Goal: Task Accomplishment & Management: Manage account settings

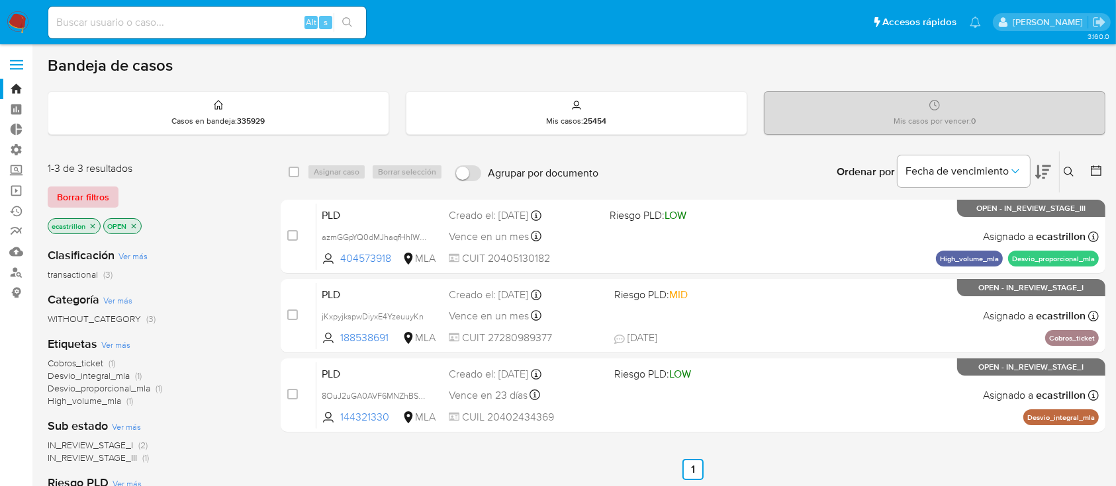
click at [67, 188] on span "Borrar filtros" at bounding box center [83, 197] width 52 height 19
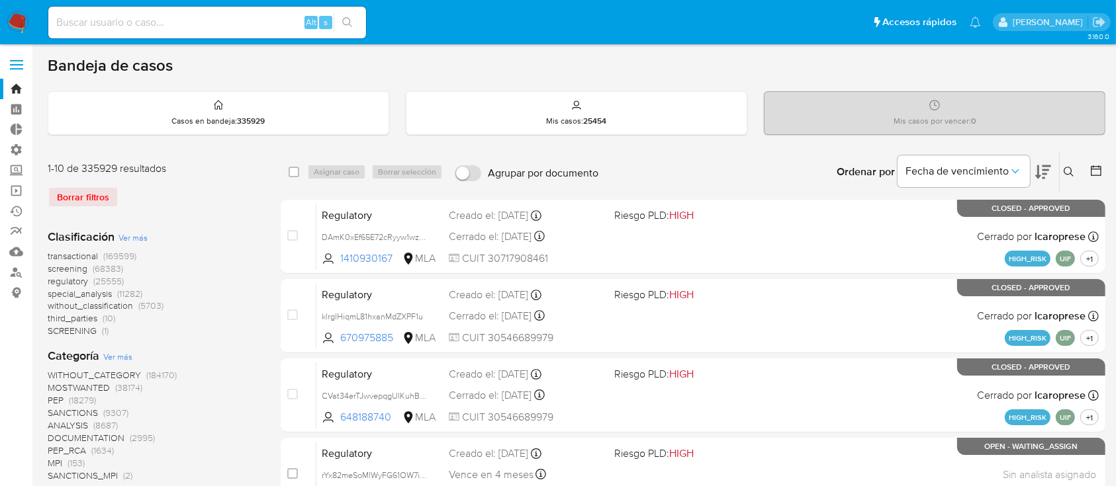
click at [154, 19] on input at bounding box center [207, 22] width 318 height 17
paste input "tzx8LxsFzag11NCiubsoPpiV"
type input "tzx8LxsFzag11NCiubsoPpiV"
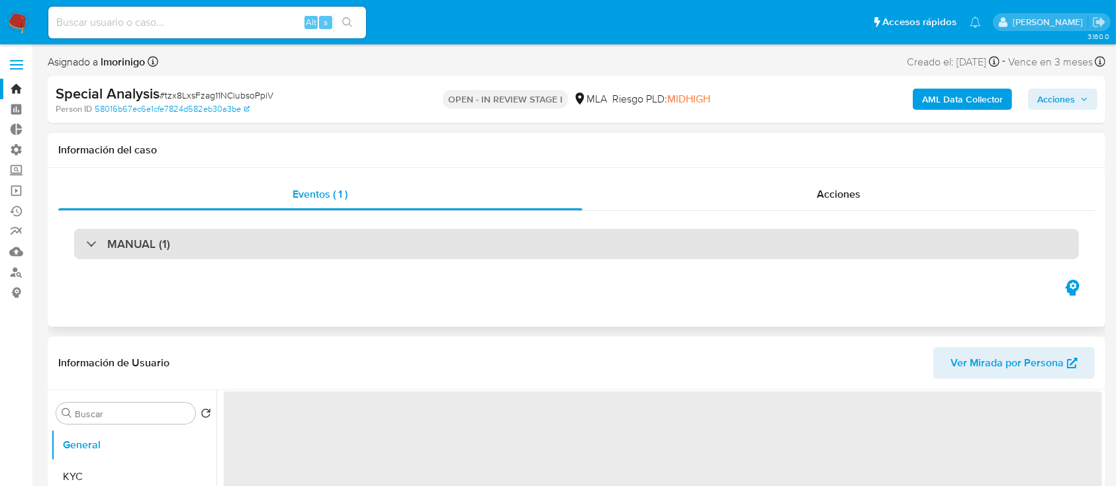
select select "10"
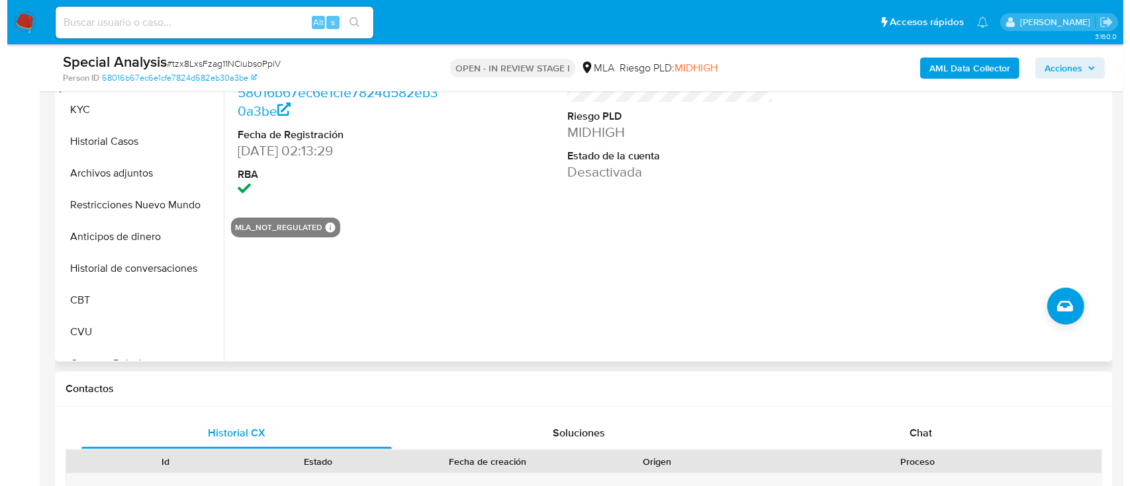
scroll to position [165, 0]
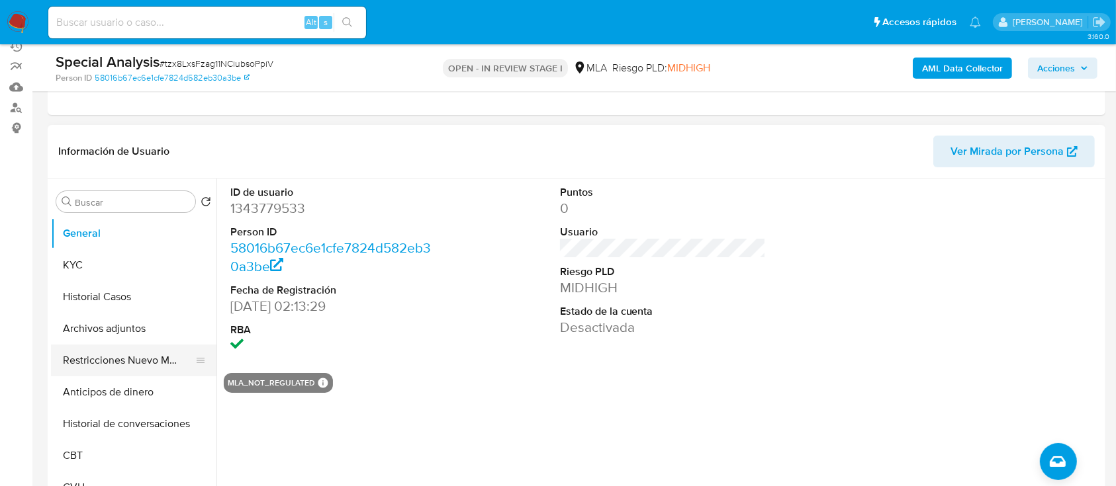
click at [109, 363] on button "Restricciones Nuevo Mundo" at bounding box center [128, 361] width 155 height 32
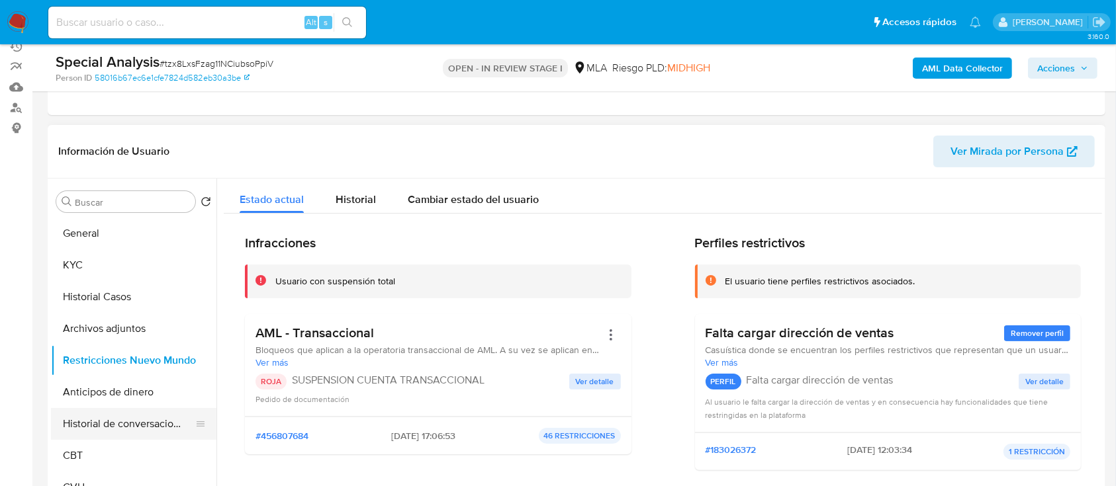
click at [110, 408] on button "Historial de conversaciones" at bounding box center [128, 424] width 155 height 32
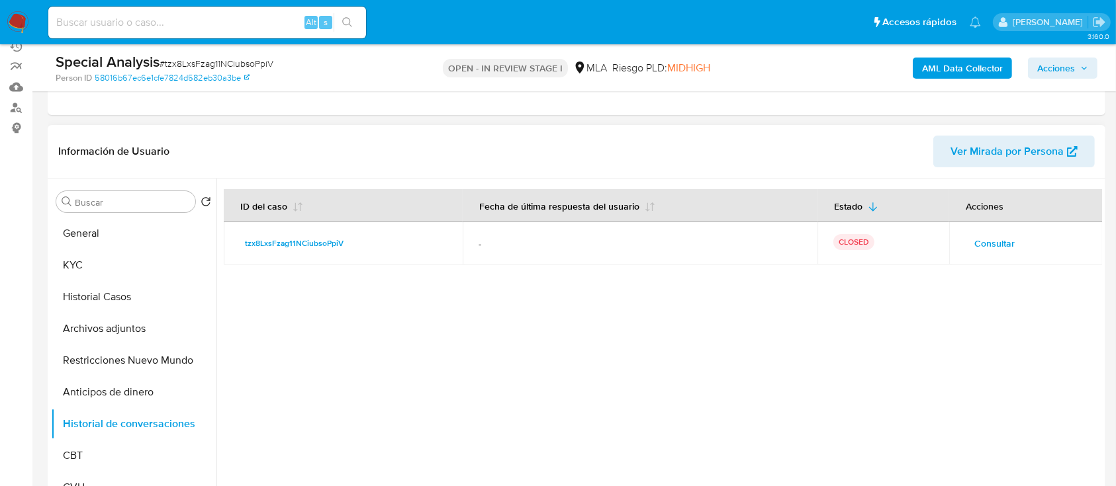
click at [982, 236] on span "Consultar" at bounding box center [994, 243] width 40 height 19
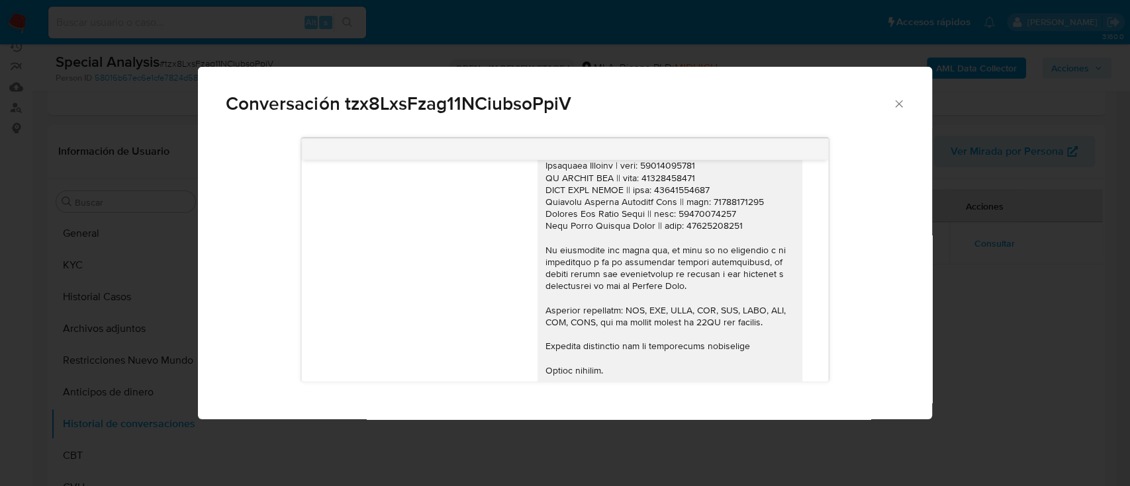
scroll to position [444, 0]
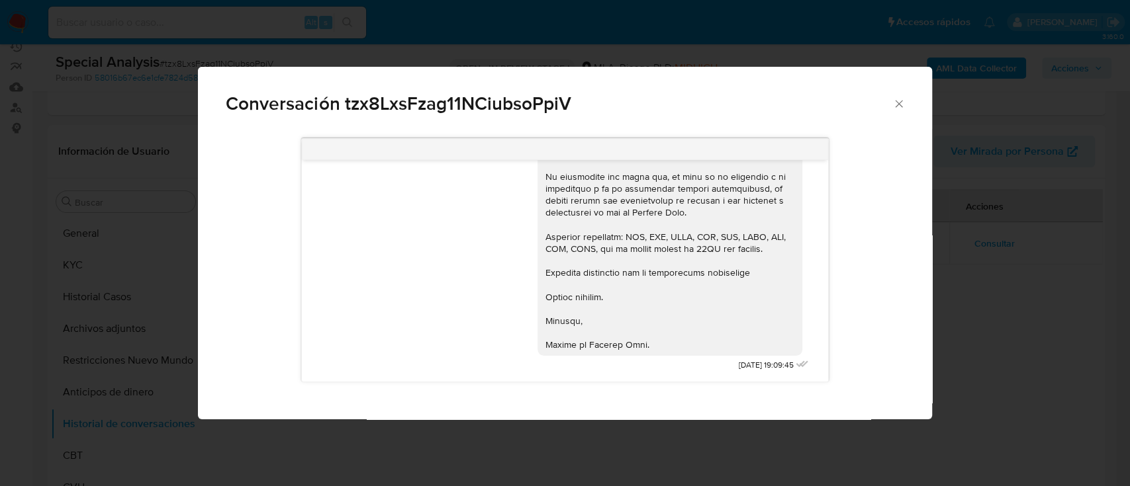
click at [895, 105] on icon "Cerrar" at bounding box center [898, 103] width 13 height 13
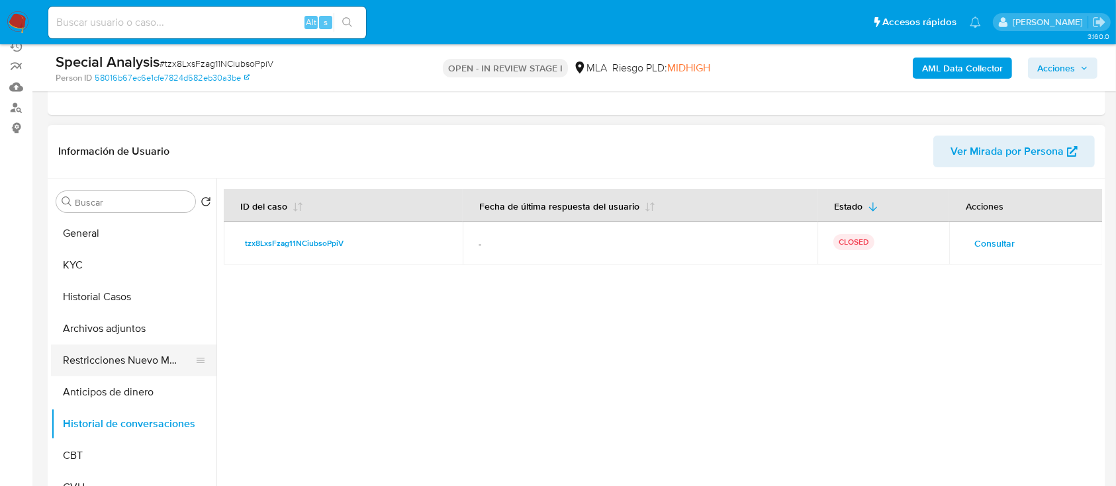
click at [118, 358] on button "Restricciones Nuevo Mundo" at bounding box center [128, 361] width 155 height 32
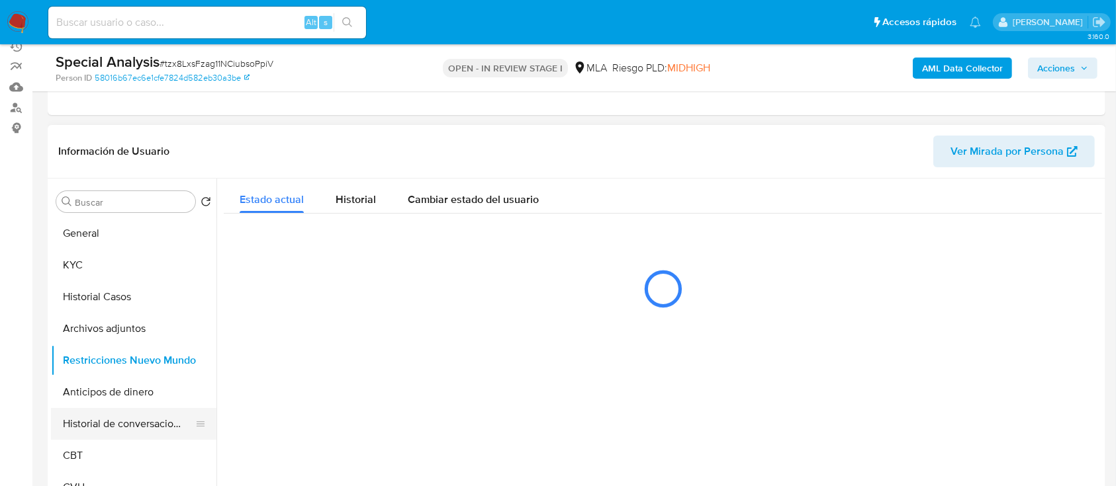
click at [109, 410] on button "Historial de conversaciones" at bounding box center [128, 424] width 155 height 32
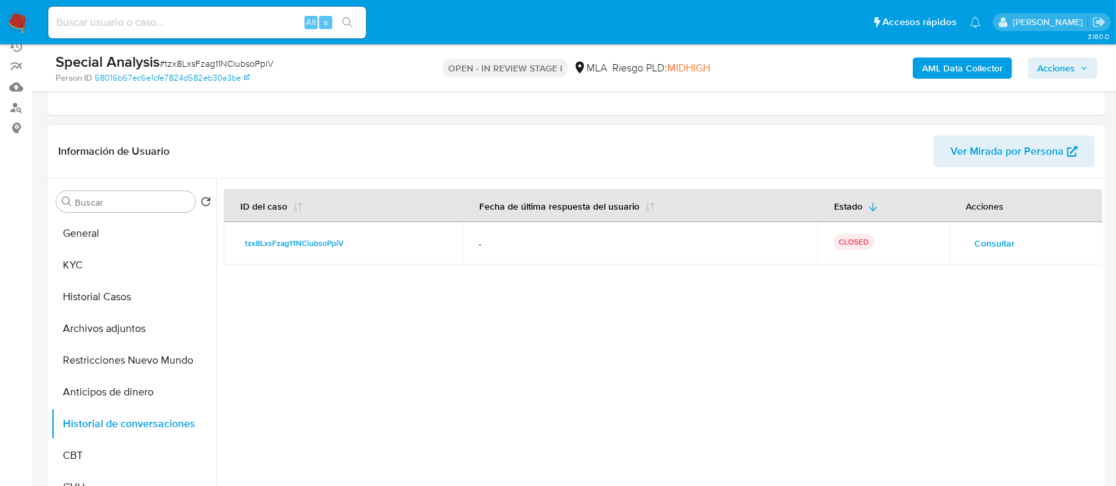
click at [980, 236] on span "Consultar" at bounding box center [994, 243] width 40 height 19
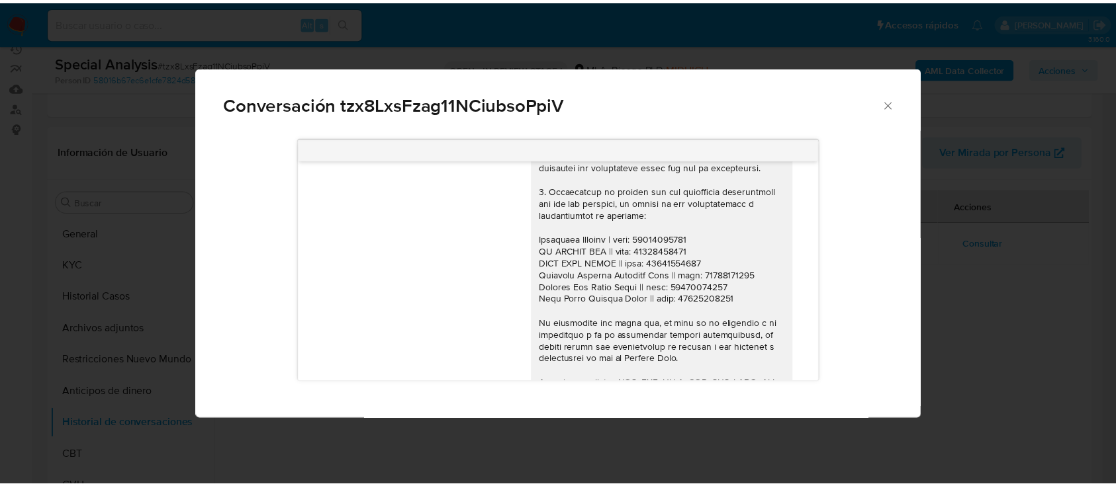
scroll to position [0, 0]
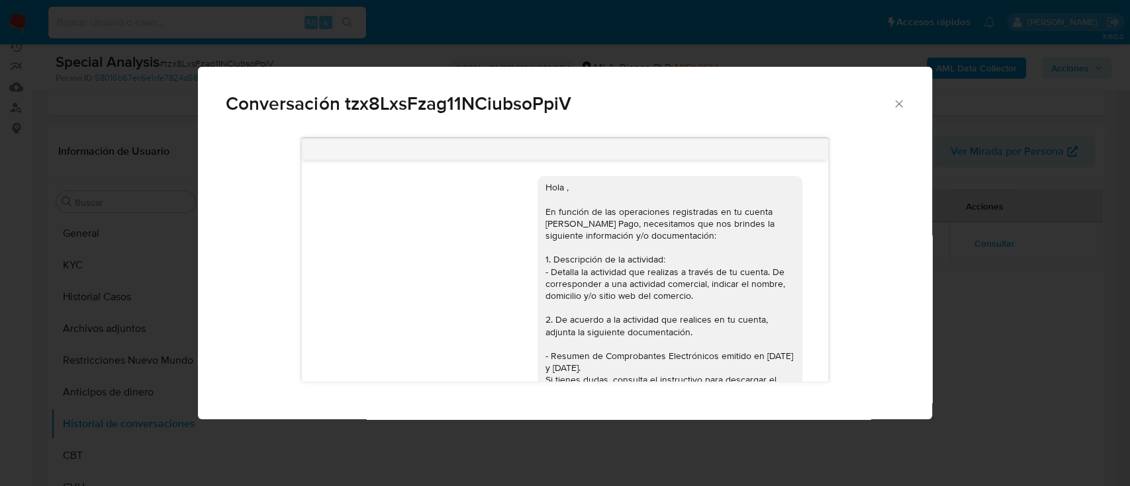
click at [893, 103] on icon "Cerrar" at bounding box center [898, 103] width 13 height 13
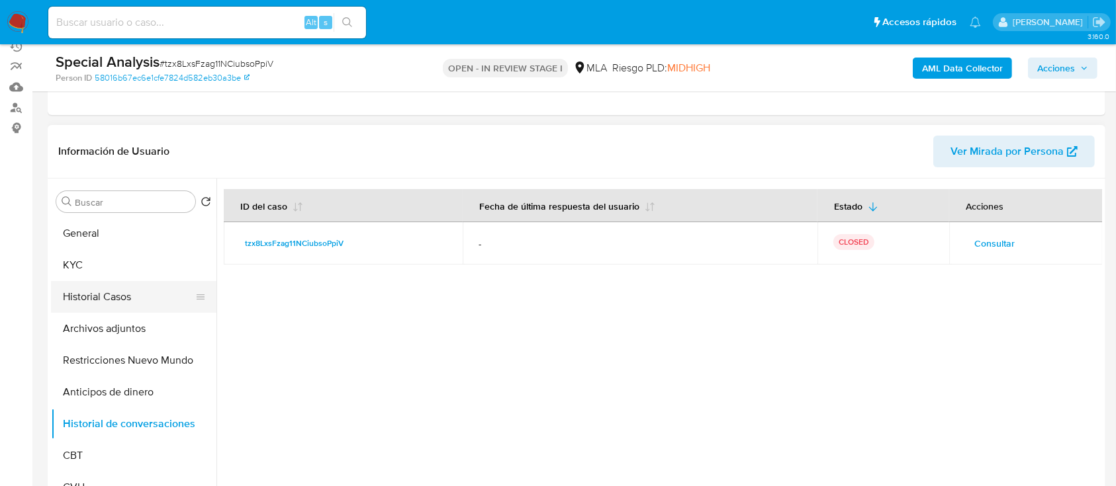
click at [113, 281] on button "Historial Casos" at bounding box center [128, 297] width 155 height 32
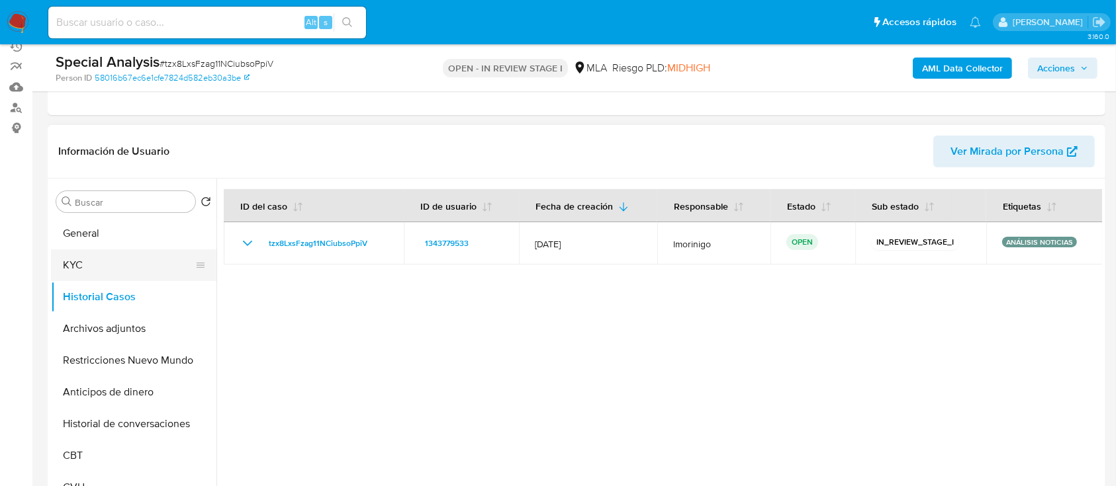
click at [148, 258] on button "KYC" at bounding box center [128, 266] width 155 height 32
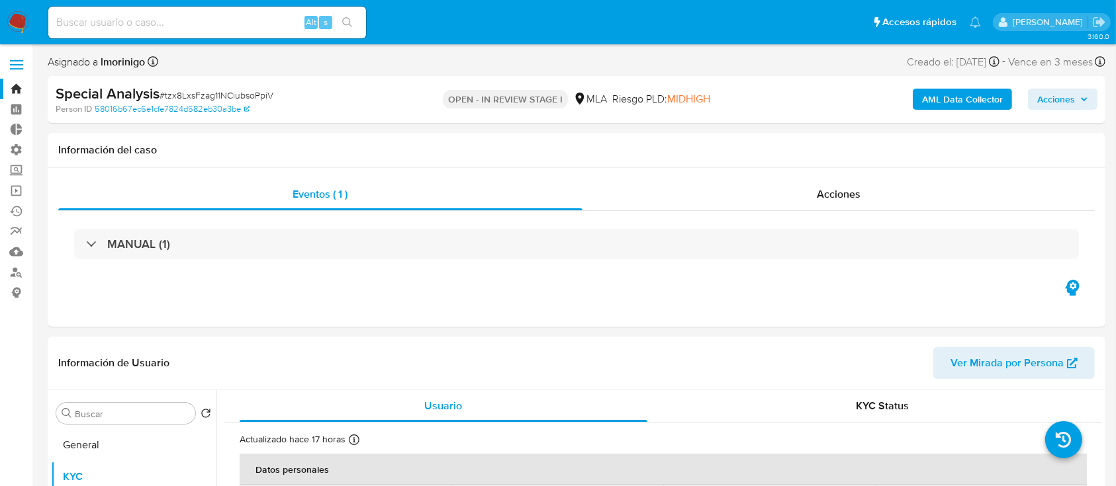
click at [21, 87] on link "Bandeja" at bounding box center [79, 89] width 158 height 21
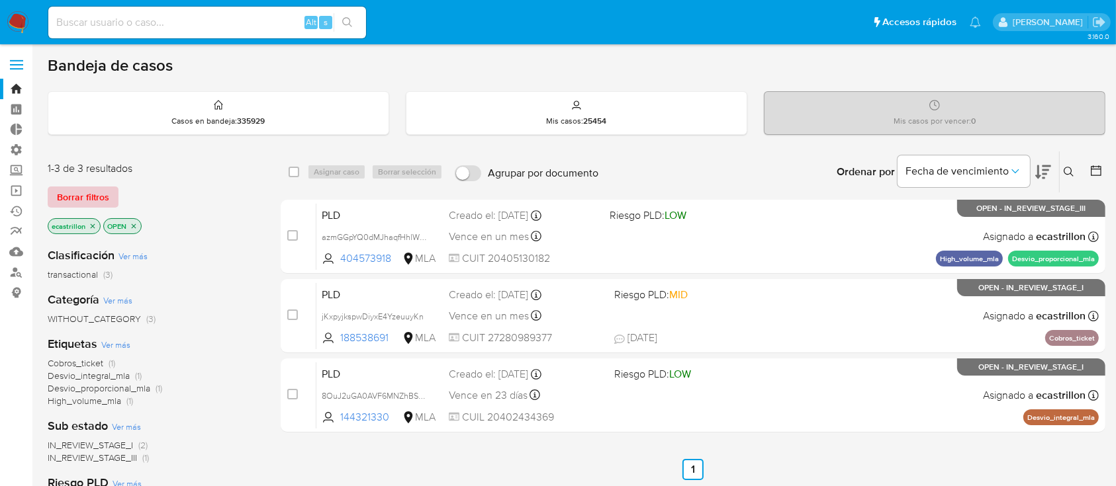
click at [99, 188] on span "Borrar filtros" at bounding box center [83, 197] width 52 height 19
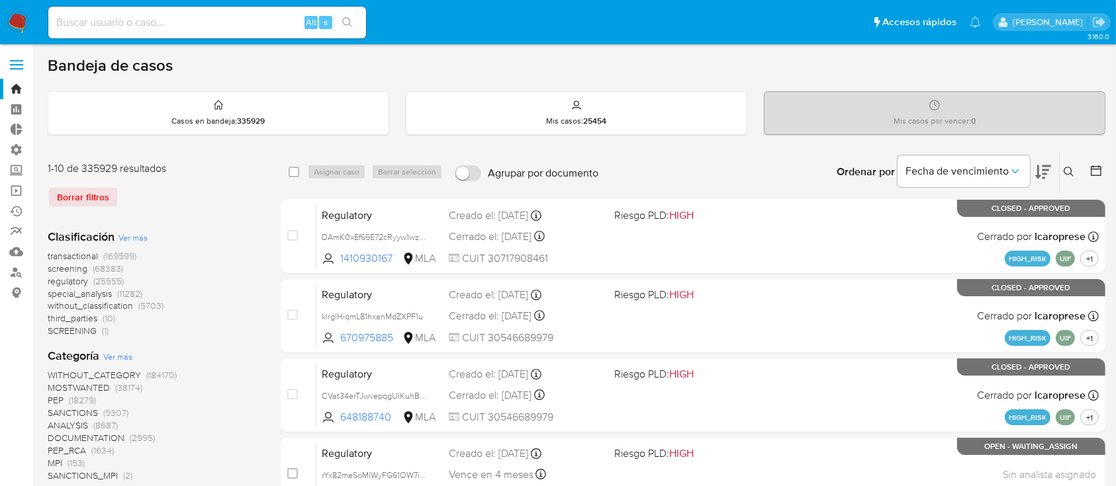
click at [1066, 174] on icon at bounding box center [1069, 172] width 11 height 11
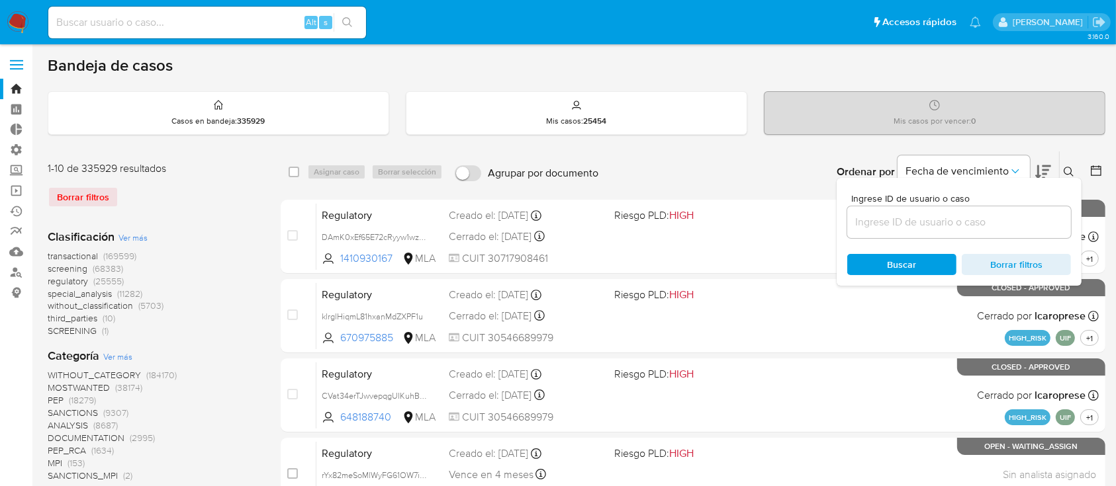
click at [970, 235] on div at bounding box center [959, 223] width 224 height 32
click at [970, 231] on div at bounding box center [959, 223] width 224 height 32
drag, startPoint x: 969, startPoint y: 227, endPoint x: 934, endPoint y: 78, distance: 153.0
click at [969, 227] on input at bounding box center [959, 222] width 224 height 17
paste input "31SujwpOcC7RRLW5pdwXdmAq"
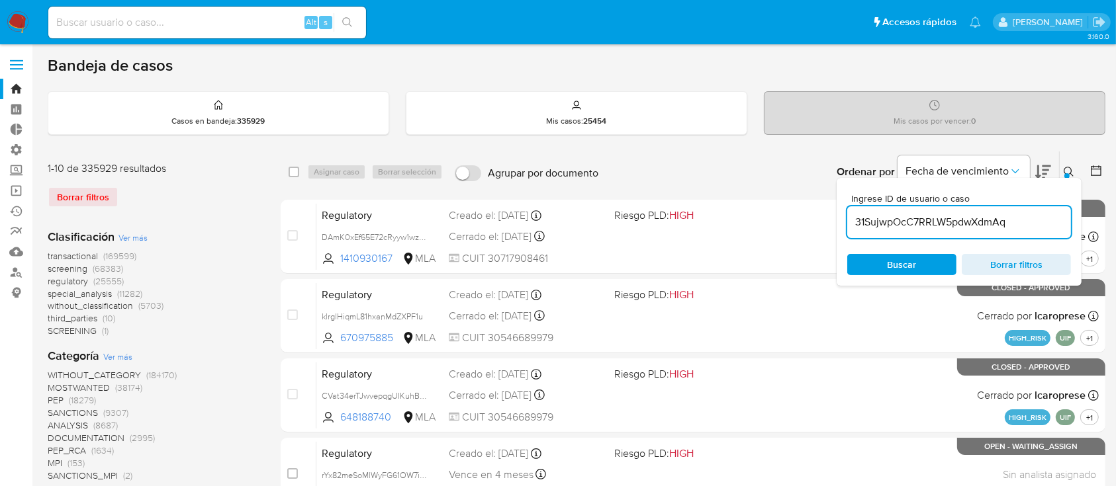
type input "31SujwpOcC7RRLW5pdwXdmAq"
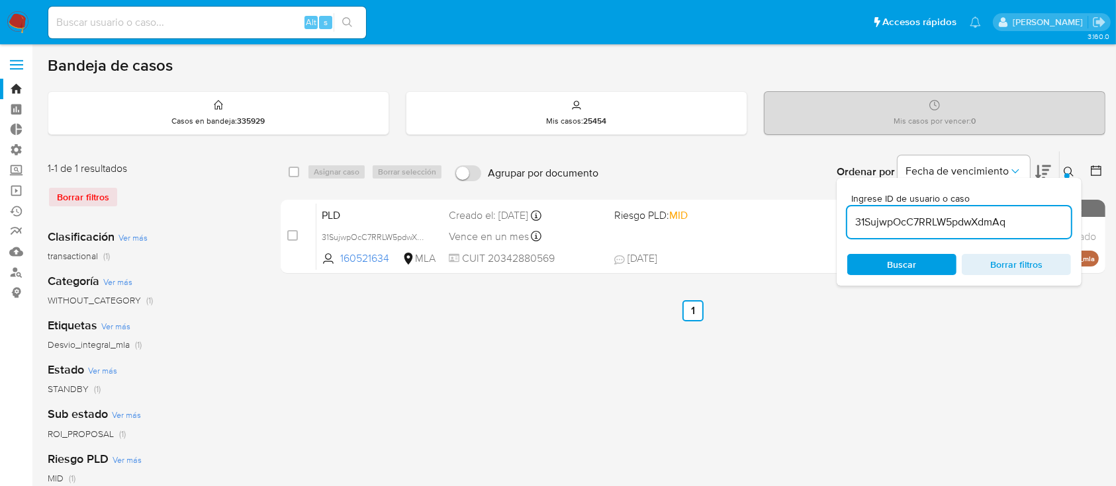
click at [1066, 169] on icon at bounding box center [1069, 172] width 11 height 11
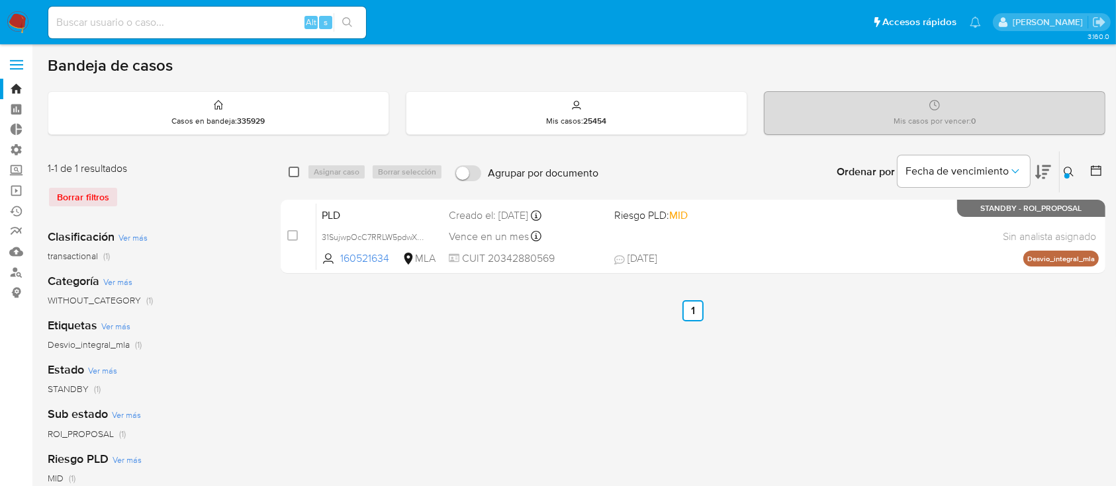
click at [297, 172] on input "checkbox" at bounding box center [294, 172] width 11 height 11
checkbox input "true"
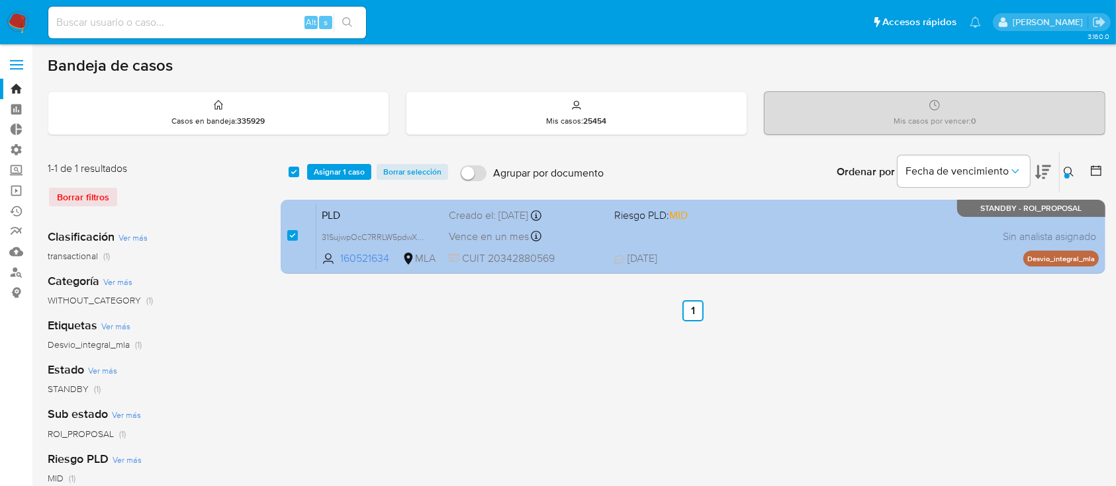
click at [652, 226] on div "PLD 31SujwpOcC7RRLW5pdwXdmAq 160521634 MLA Riesgo PLD: MID Creado el: 12/08/202…" at bounding box center [707, 236] width 782 height 67
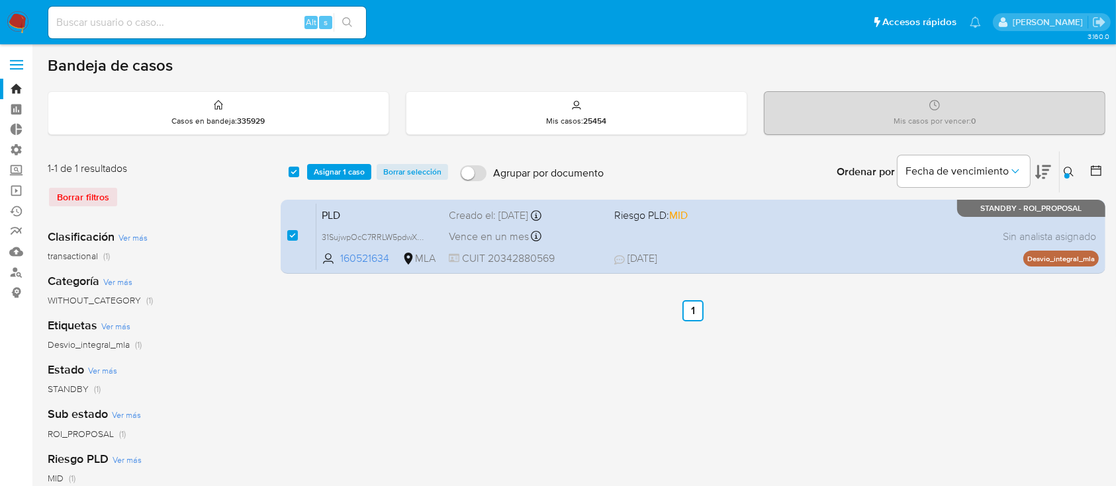
click at [334, 172] on span "Asignar 1 caso" at bounding box center [339, 171] width 51 height 13
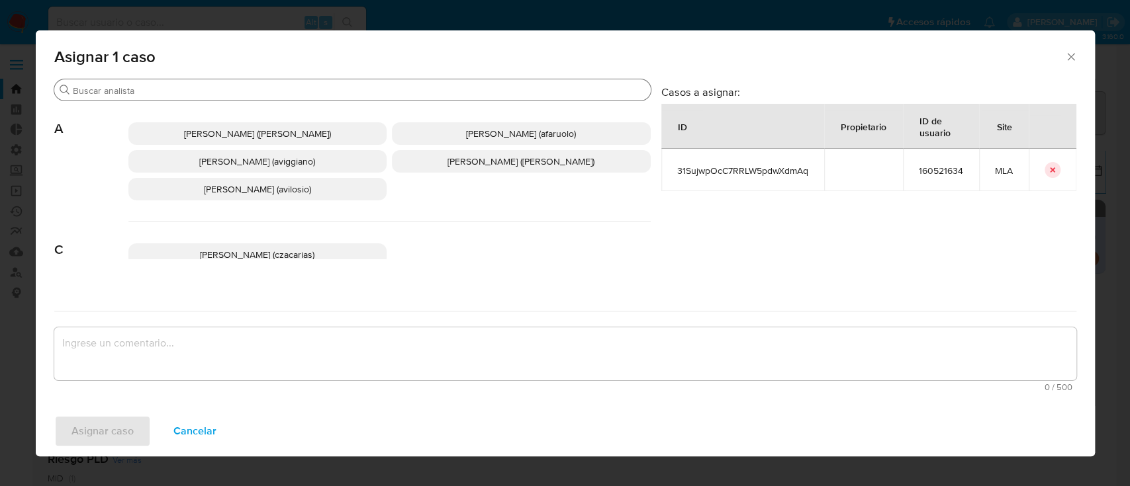
click at [271, 88] on input "Buscar" at bounding box center [359, 91] width 573 height 12
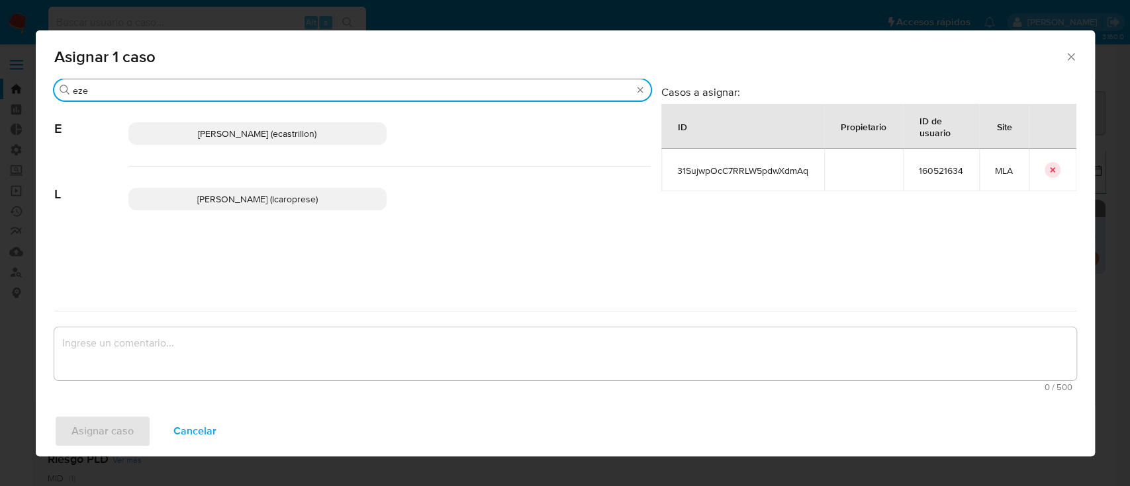
type input "eze"
click at [293, 127] on span "Ezequiel Gonzalo Castrillon (ecastrillon)" at bounding box center [257, 133] width 118 height 13
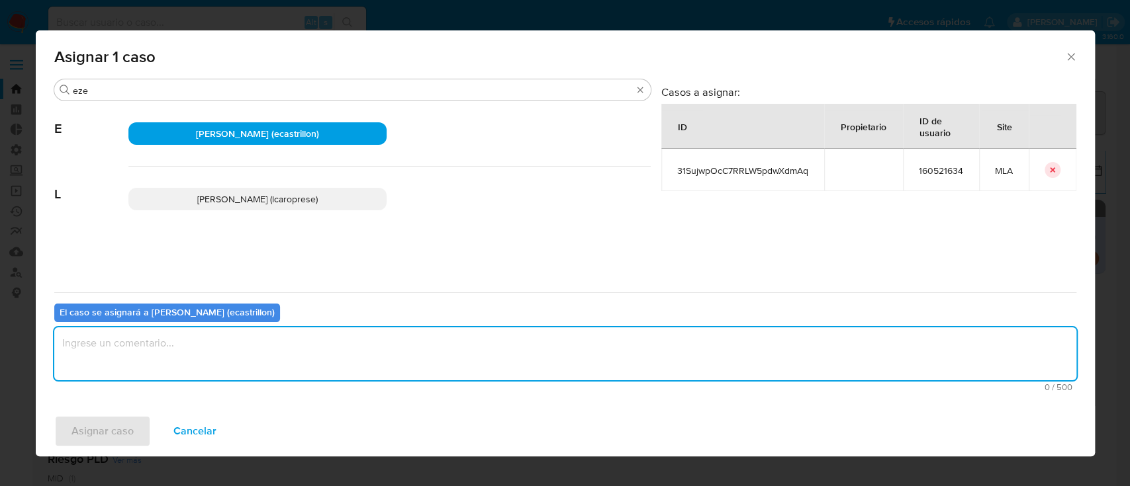
click at [292, 355] on textarea "assign-modal" at bounding box center [565, 354] width 1022 height 53
type textarea "."
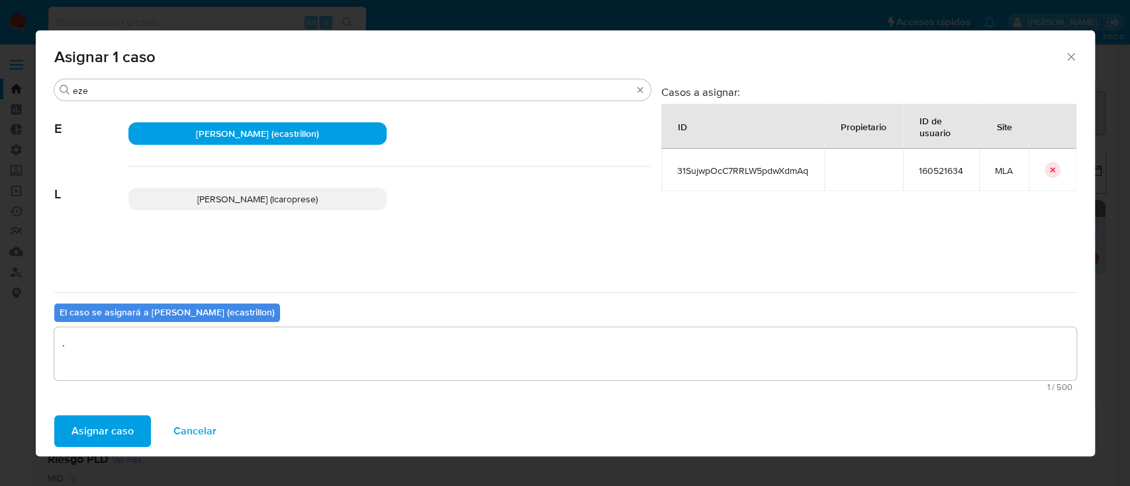
click at [118, 428] on span "Asignar caso" at bounding box center [102, 431] width 62 height 29
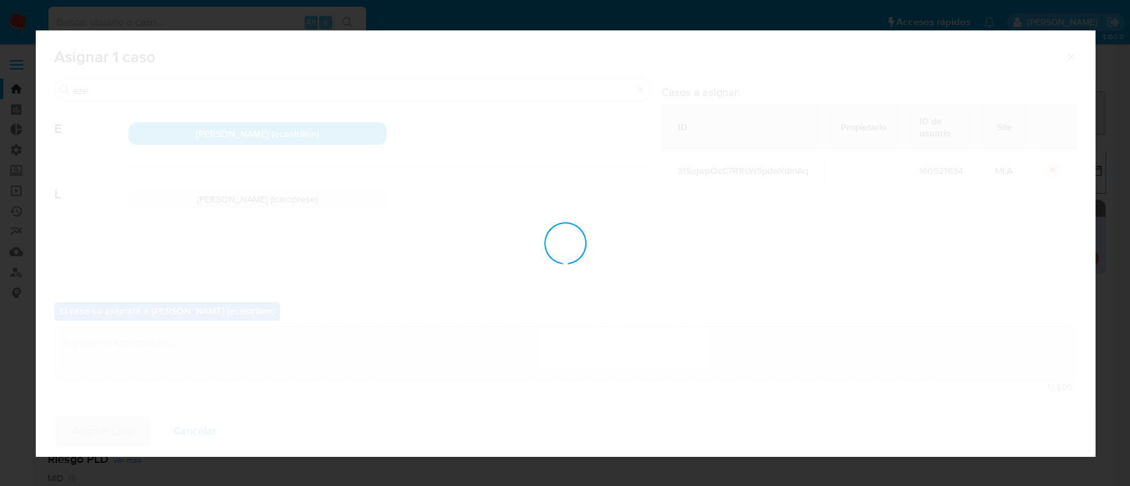
checkbox input "false"
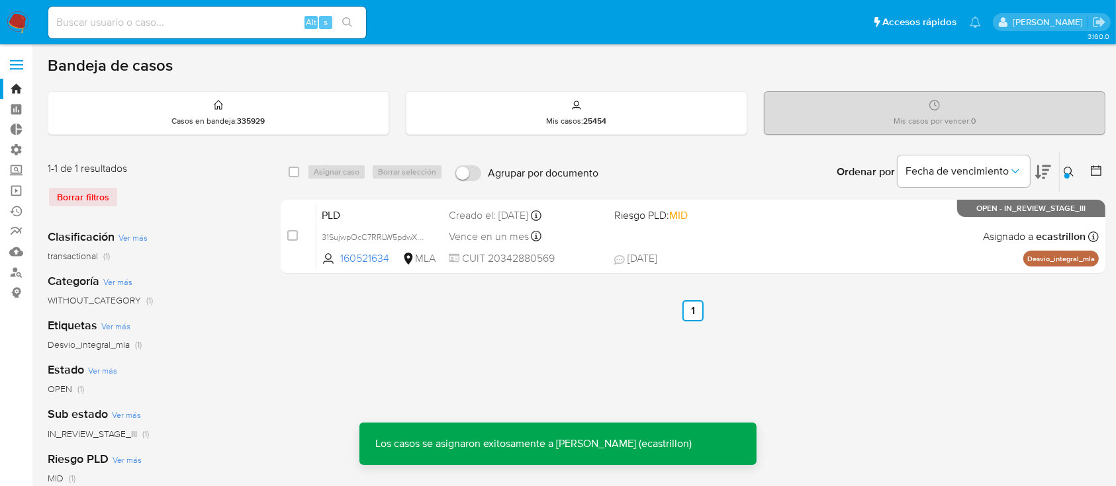
click at [858, 233] on div "PLD 31SujwpOcC7RRLW5pdwXdmAq 160521634 MLA Riesgo PLD: MID Creado el: 12/08/202…" at bounding box center [707, 236] width 782 height 67
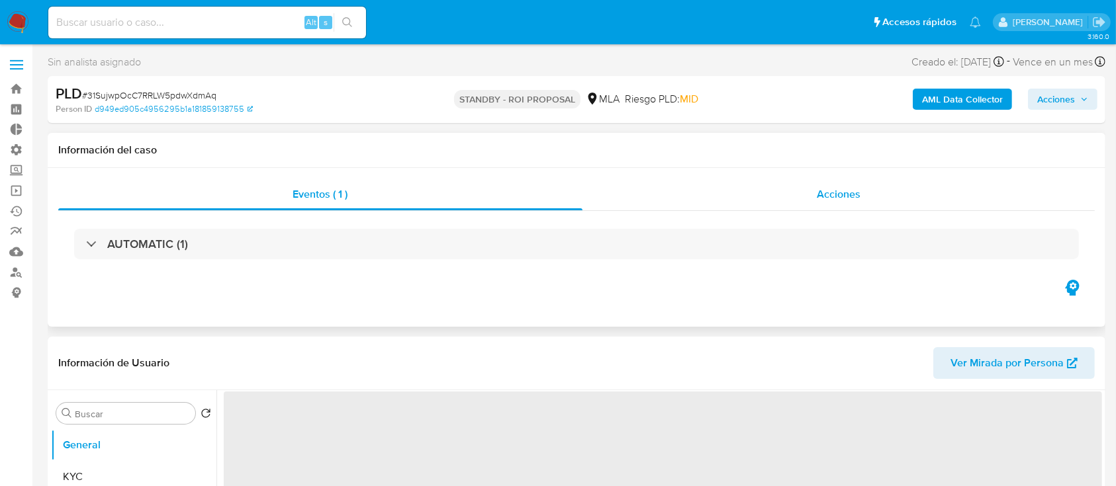
click at [739, 180] on div "Acciones" at bounding box center [838, 195] width 513 height 32
select select "10"
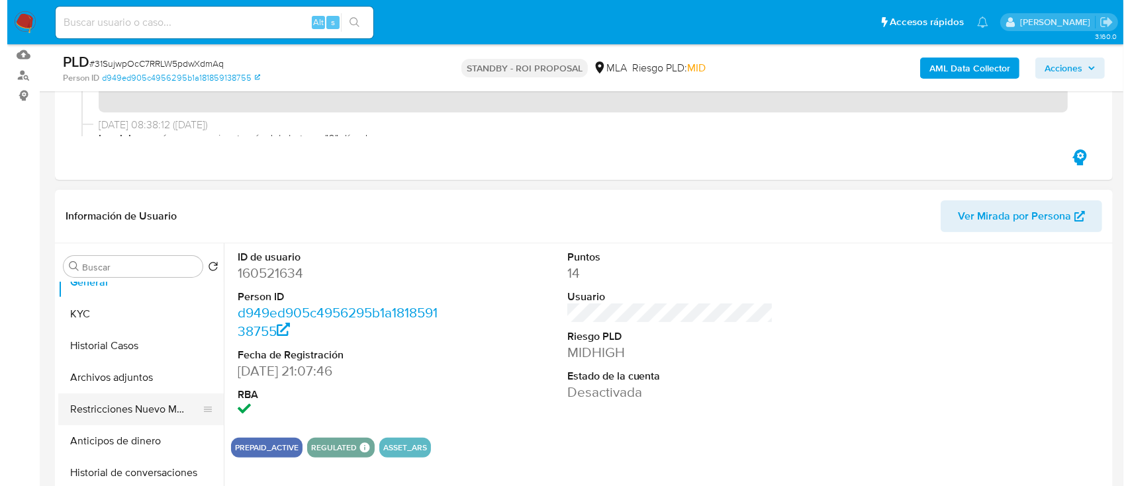
scroll to position [14, 0]
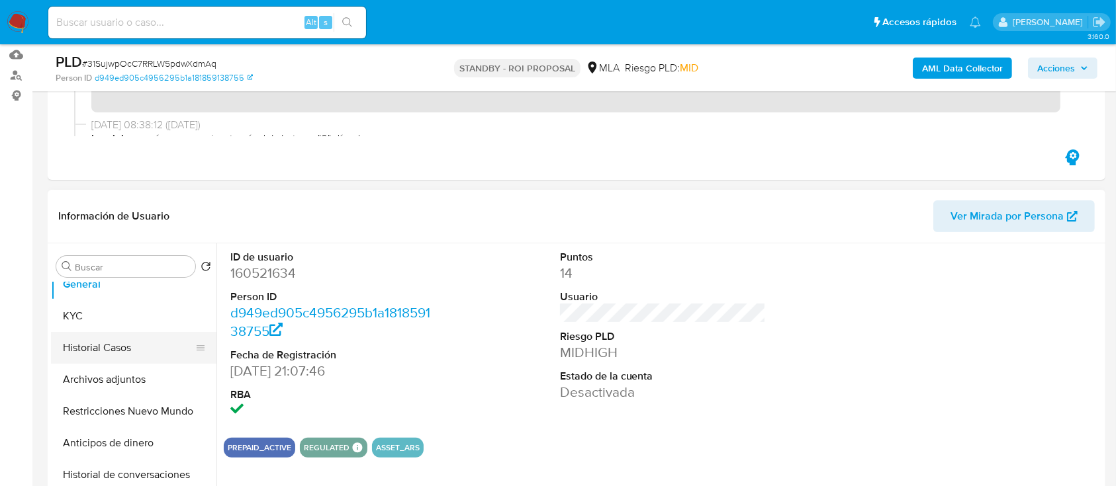
click at [122, 336] on button "Historial Casos" at bounding box center [128, 348] width 155 height 32
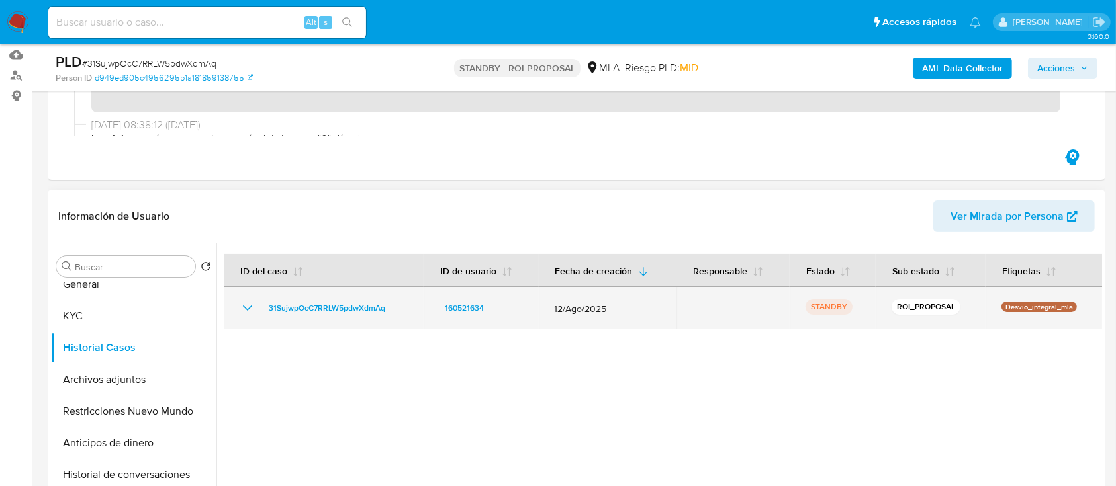
click at [246, 311] on icon "Mostrar/Ocultar" at bounding box center [248, 308] width 16 height 16
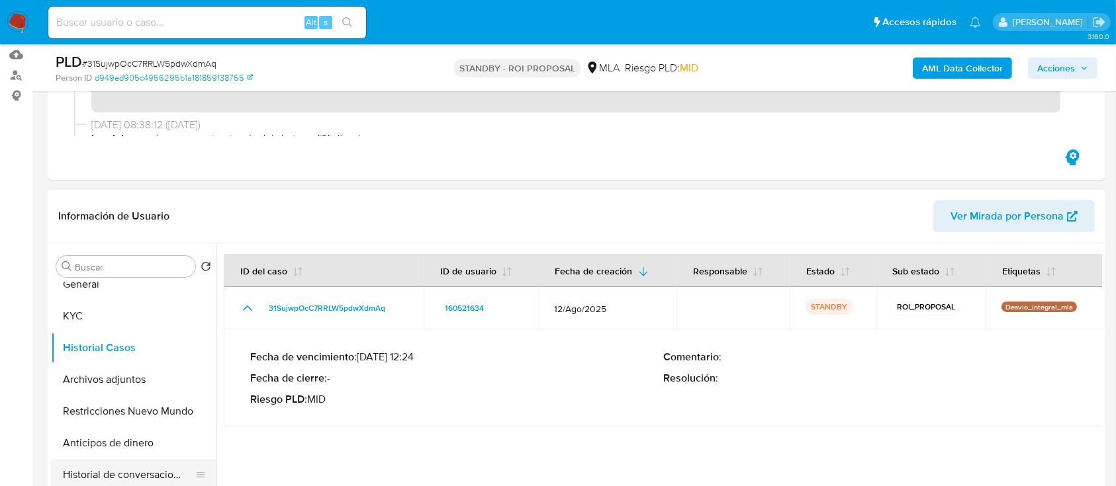
click at [137, 469] on button "Historial de conversaciones" at bounding box center [128, 475] width 155 height 32
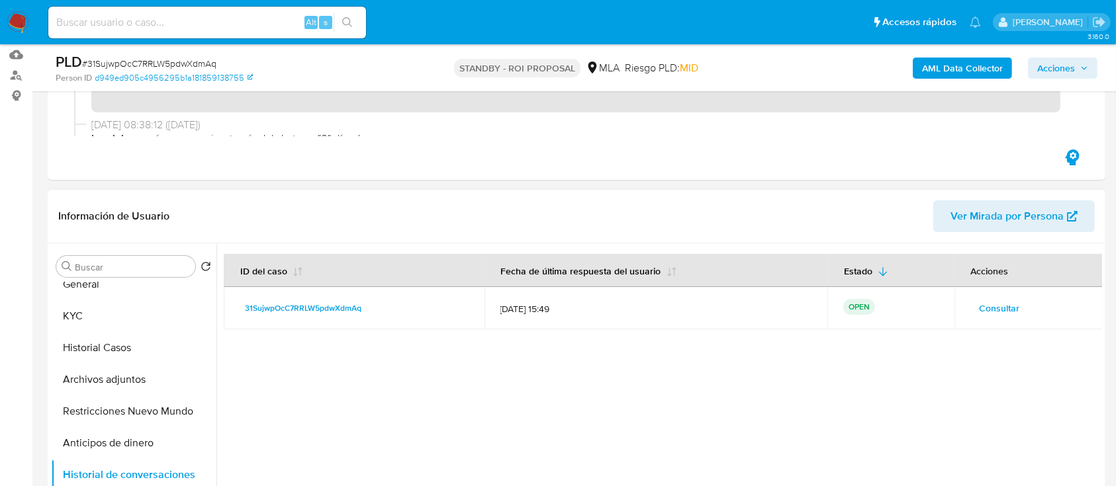
click at [999, 311] on span "Consultar" at bounding box center [1000, 308] width 40 height 19
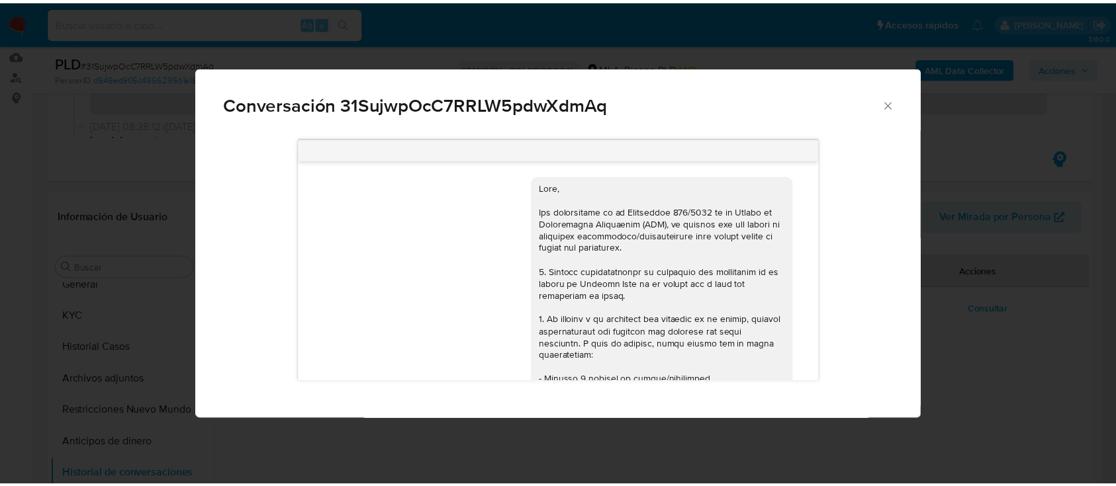
scroll to position [1608, 0]
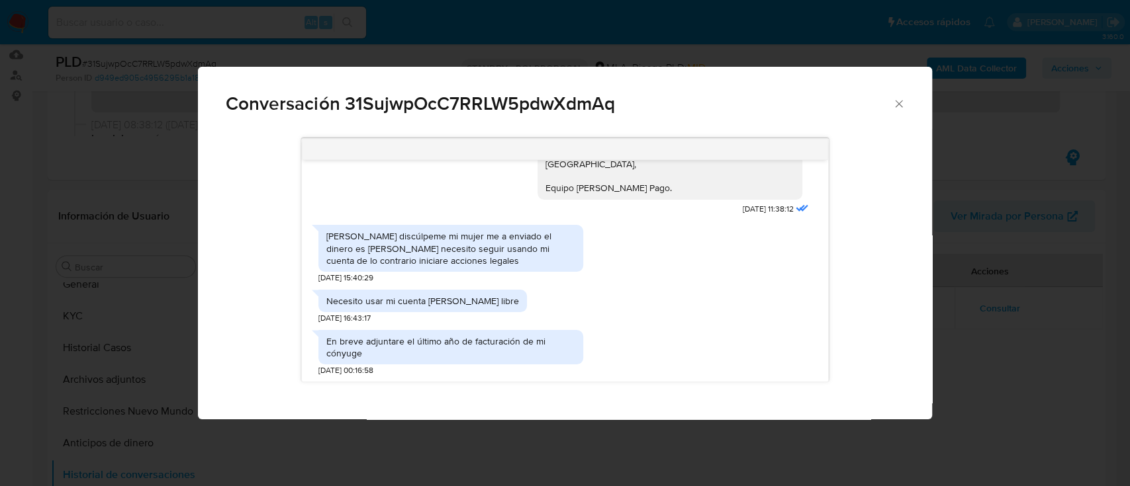
click at [893, 103] on icon "Cerrar" at bounding box center [898, 103] width 13 height 13
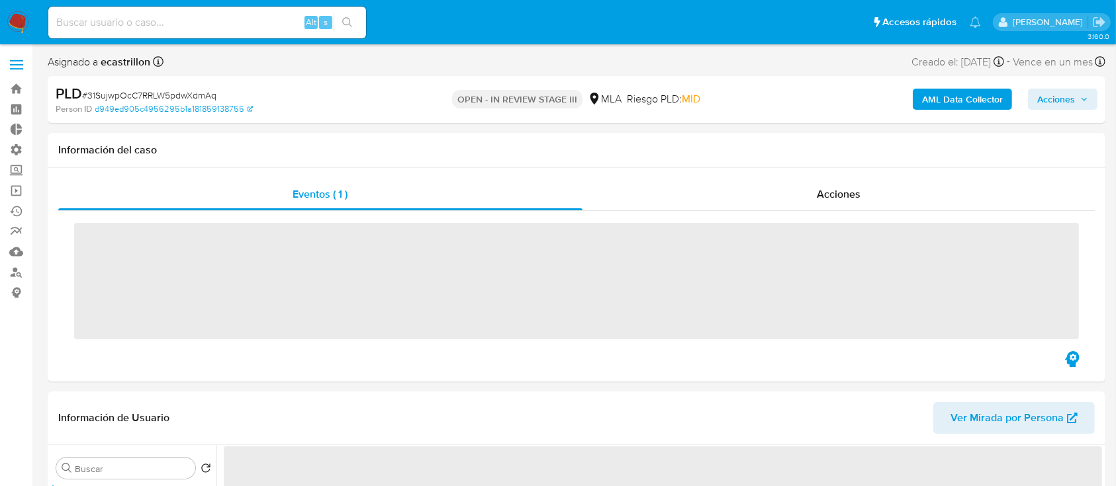
click at [1052, 96] on span "Acciones" at bounding box center [1056, 99] width 38 height 21
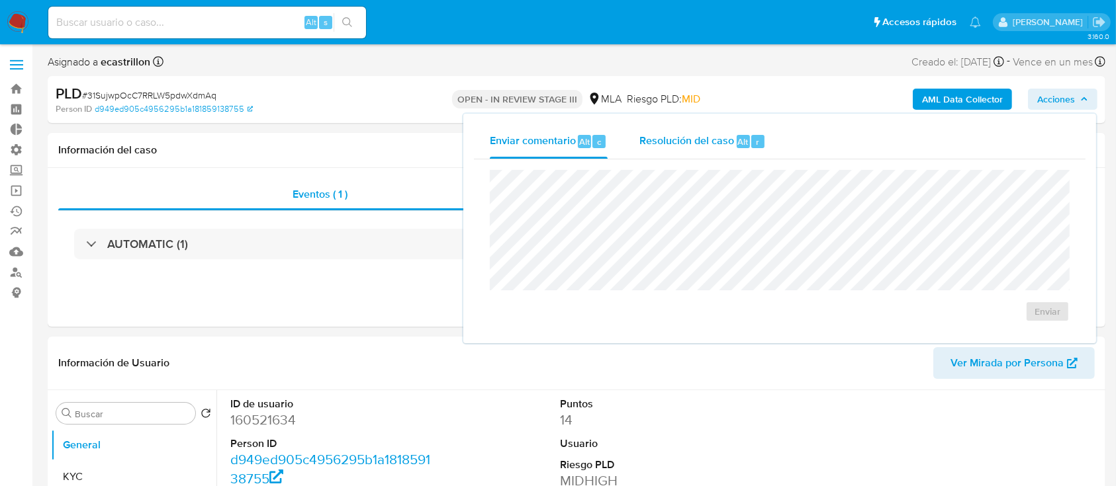
click at [718, 138] on span "Resolución del caso" at bounding box center [686, 141] width 95 height 15
select select "10"
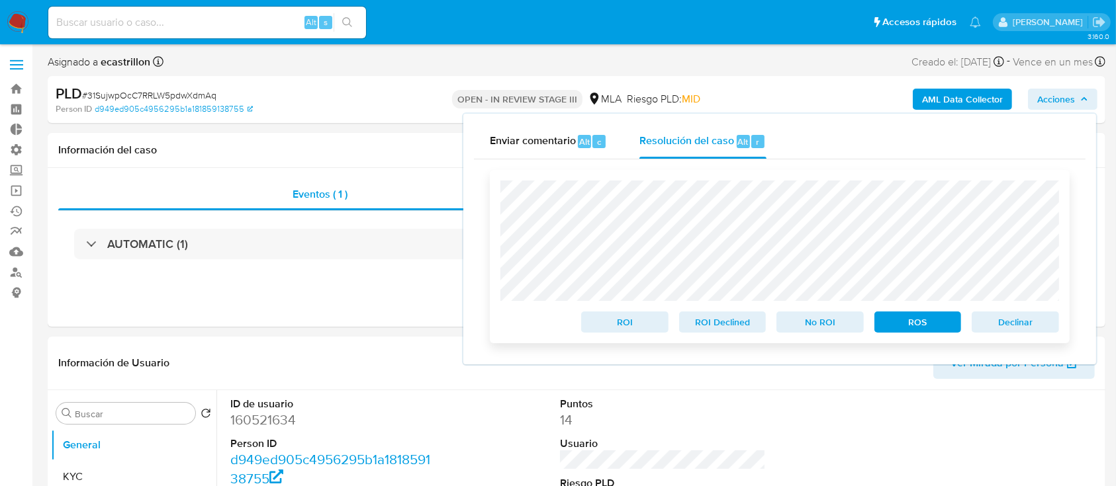
click at [1043, 326] on span "Declinar" at bounding box center [1015, 322] width 69 height 19
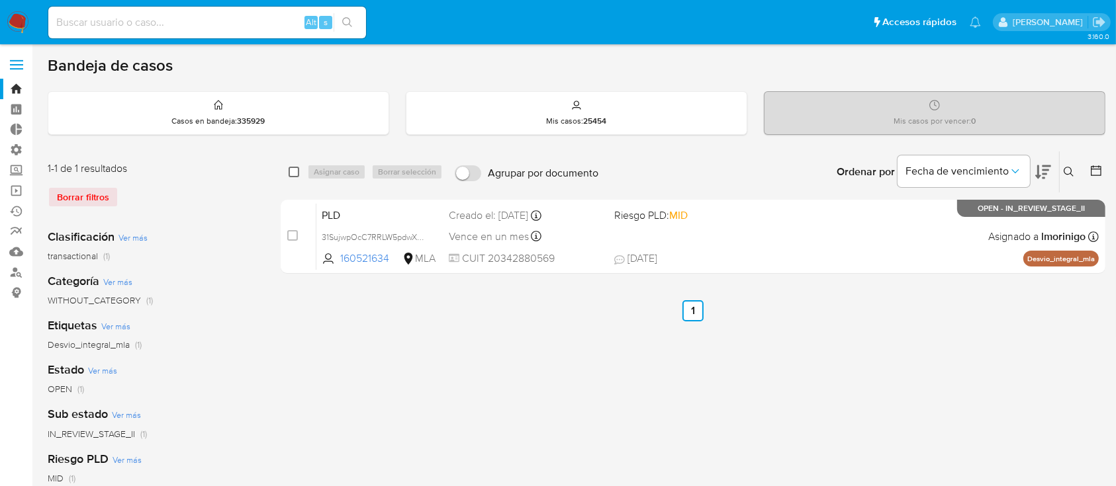
click at [293, 173] on input "checkbox" at bounding box center [294, 172] width 11 height 11
checkbox input "true"
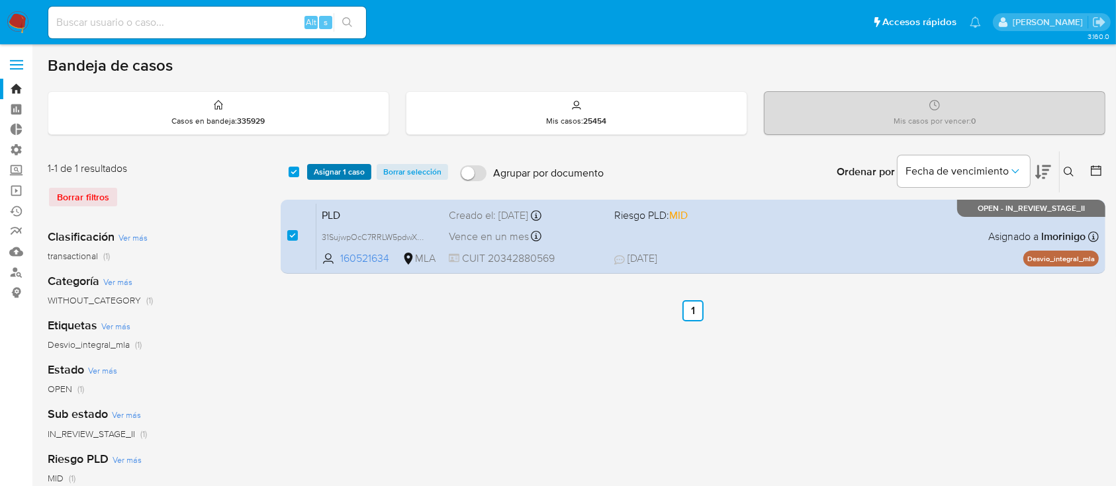
click at [342, 177] on span "Asignar 1 caso" at bounding box center [339, 171] width 51 height 13
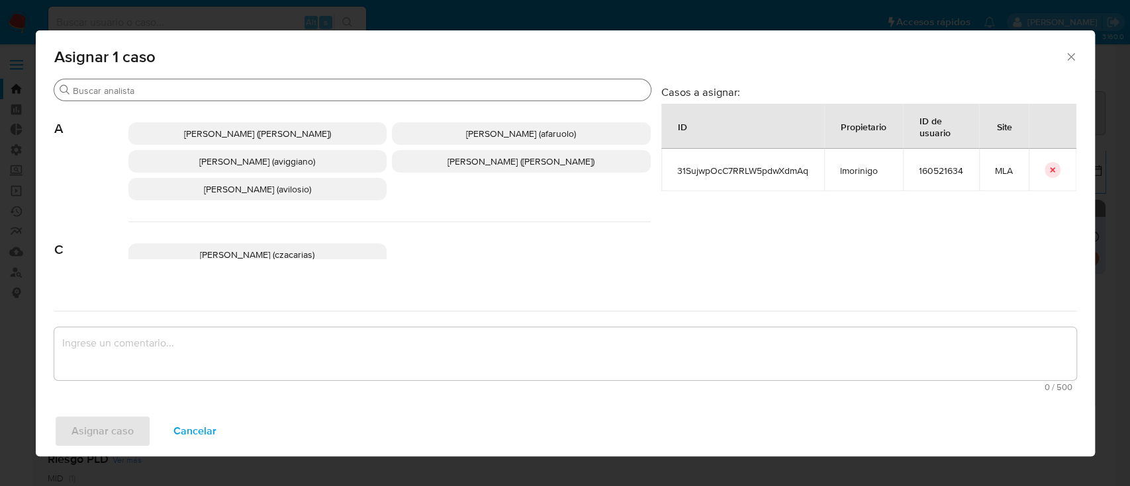
click at [318, 85] on input "Buscar" at bounding box center [359, 91] width 573 height 12
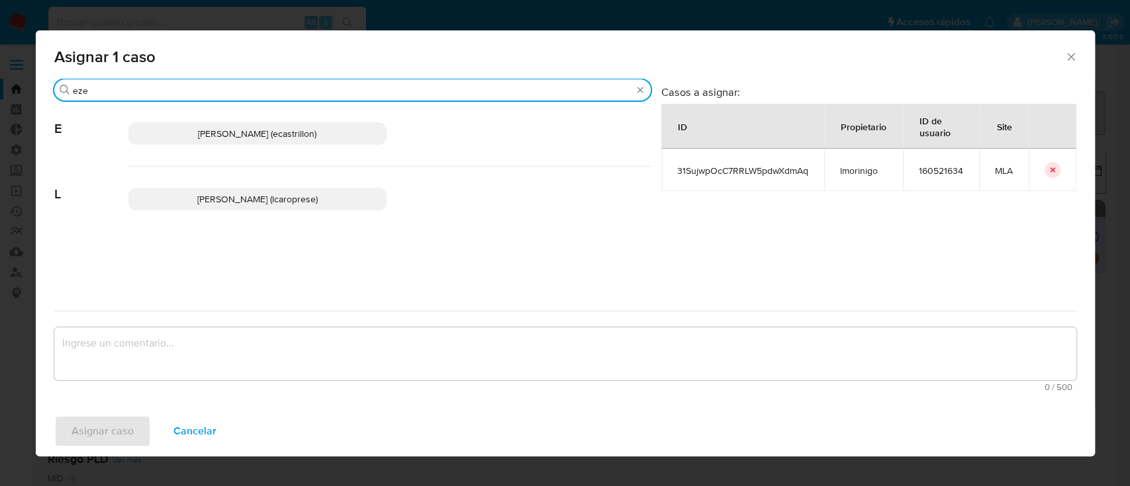
type input "eze"
click at [316, 137] on span "[PERSON_NAME] (ecastrillon)" at bounding box center [257, 133] width 118 height 13
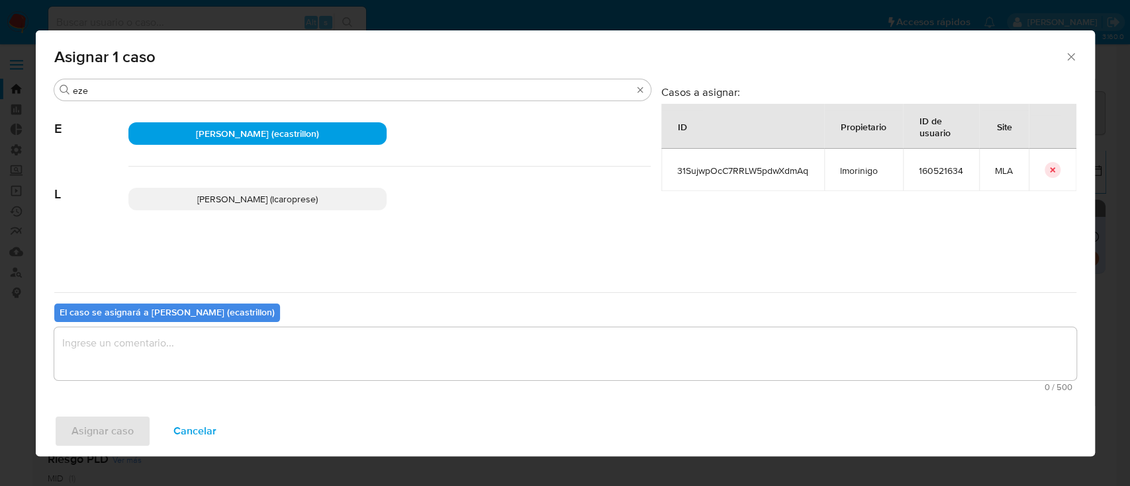
click at [215, 343] on textarea "assign-modal" at bounding box center [565, 354] width 1022 height 53
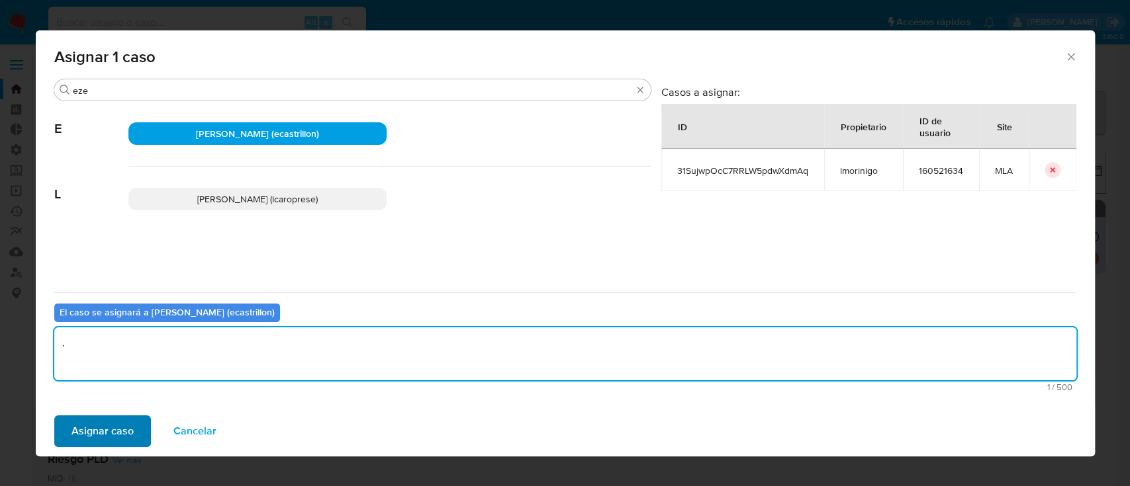
type textarea "."
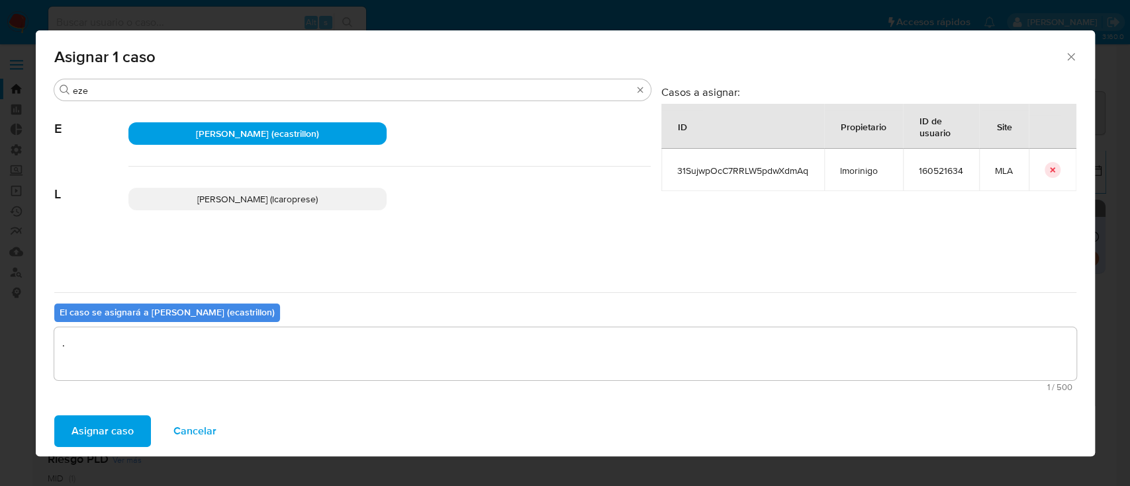
click at [97, 417] on span "Asignar caso" at bounding box center [102, 431] width 62 height 29
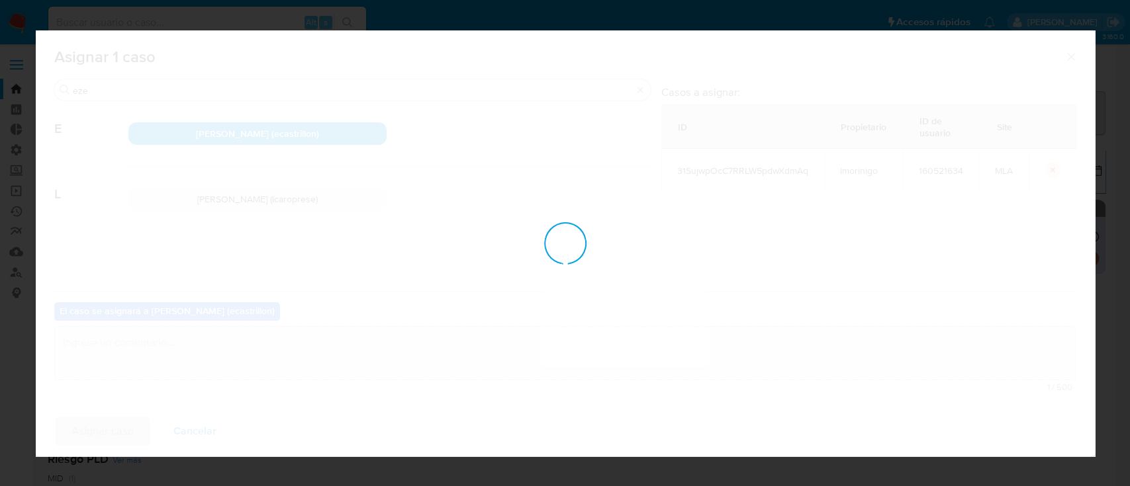
checkbox input "false"
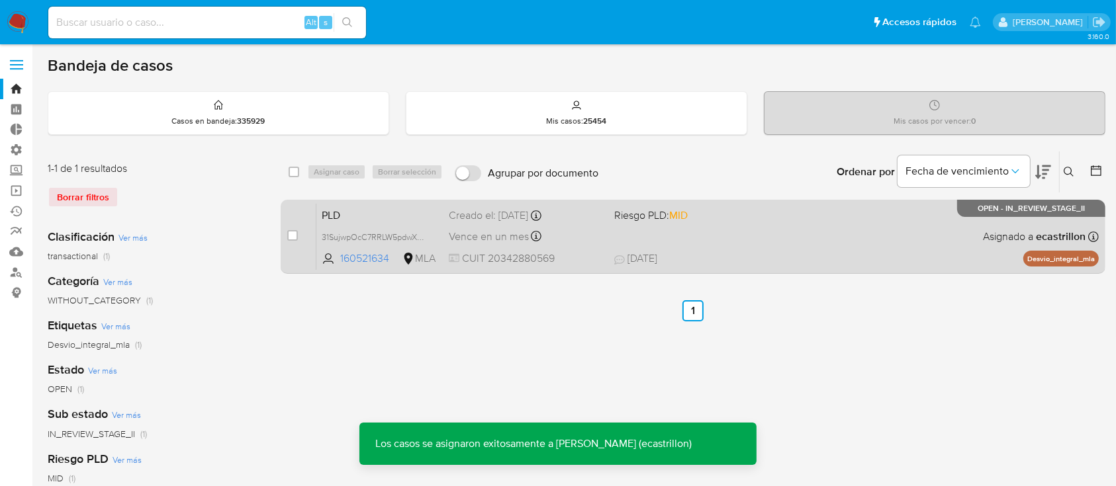
click at [896, 242] on div "PLD 31SujwpOcC7RRLW5pdwXdmAq 160521634 MLA Riesgo PLD: MID Creado el: [DATE] Cr…" at bounding box center [707, 236] width 782 height 67
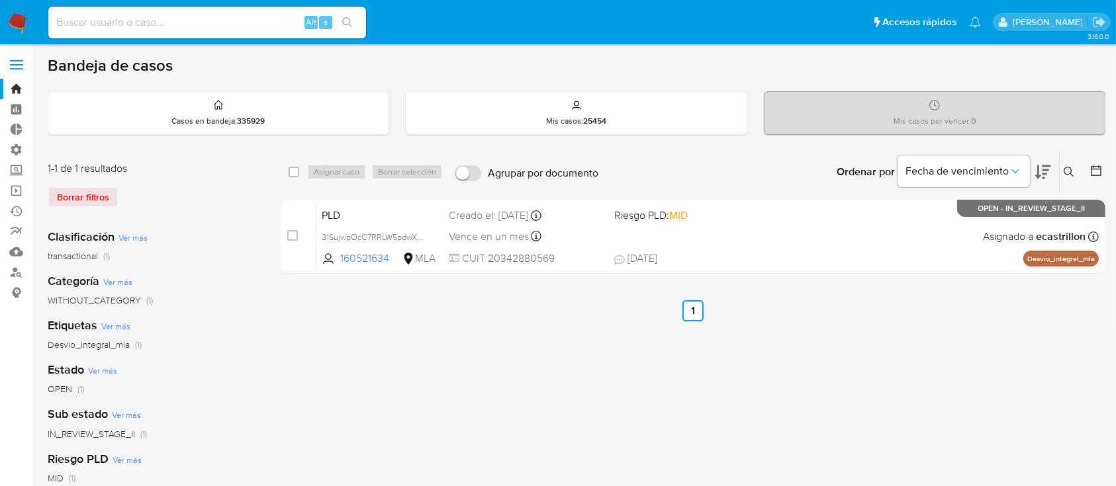
click at [376, 309] on ul "Anterior 1 Siguiente" at bounding box center [693, 310] width 825 height 21
click at [499, 300] on ul "Anterior 1 Siguiente" at bounding box center [693, 310] width 825 height 21
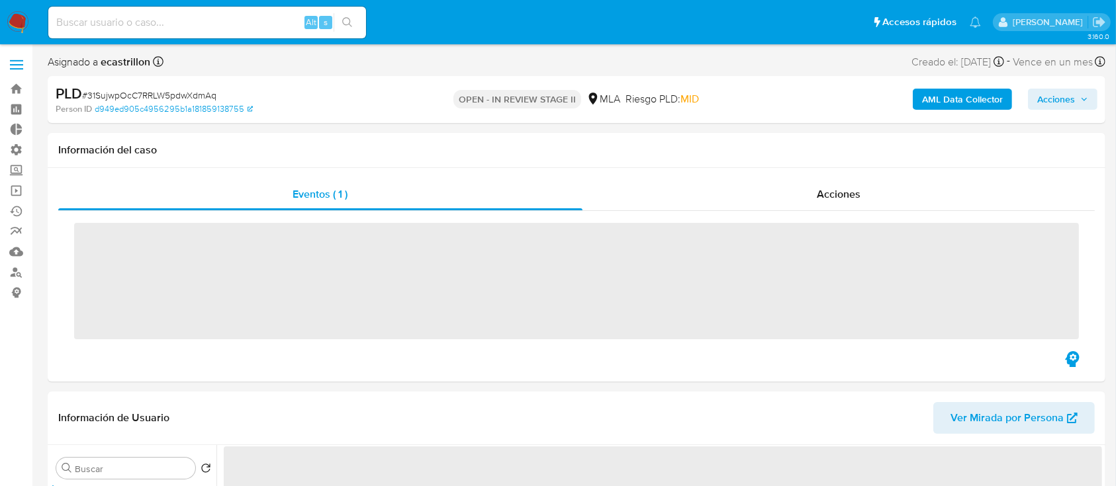
click at [1072, 100] on span "Acciones" at bounding box center [1056, 99] width 38 height 21
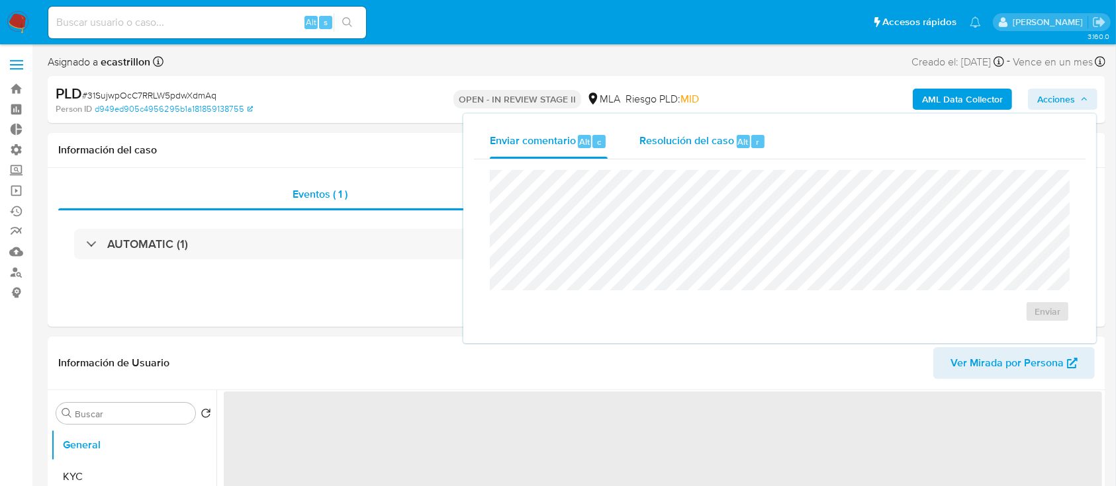
select select "10"
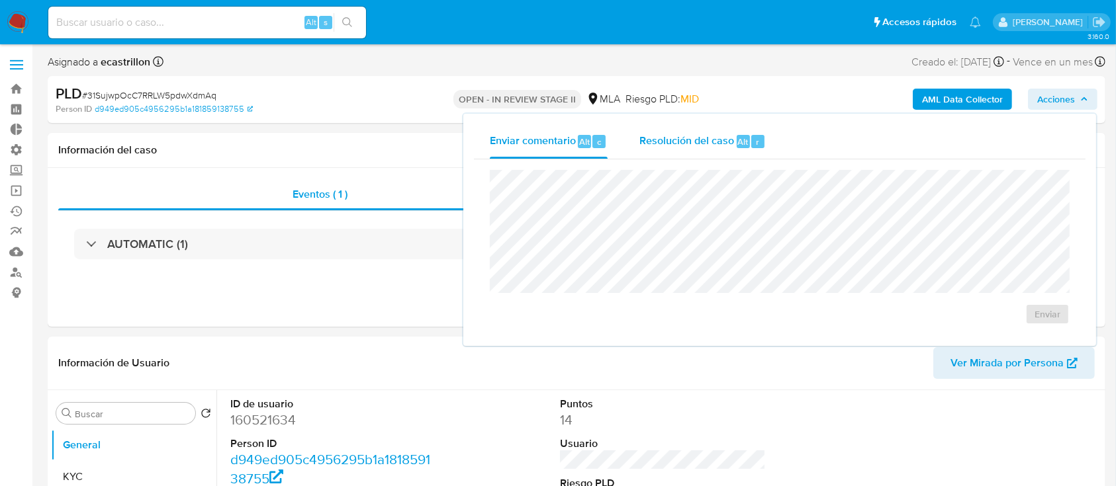
click at [694, 143] on span "Resolución del caso" at bounding box center [686, 141] width 95 height 15
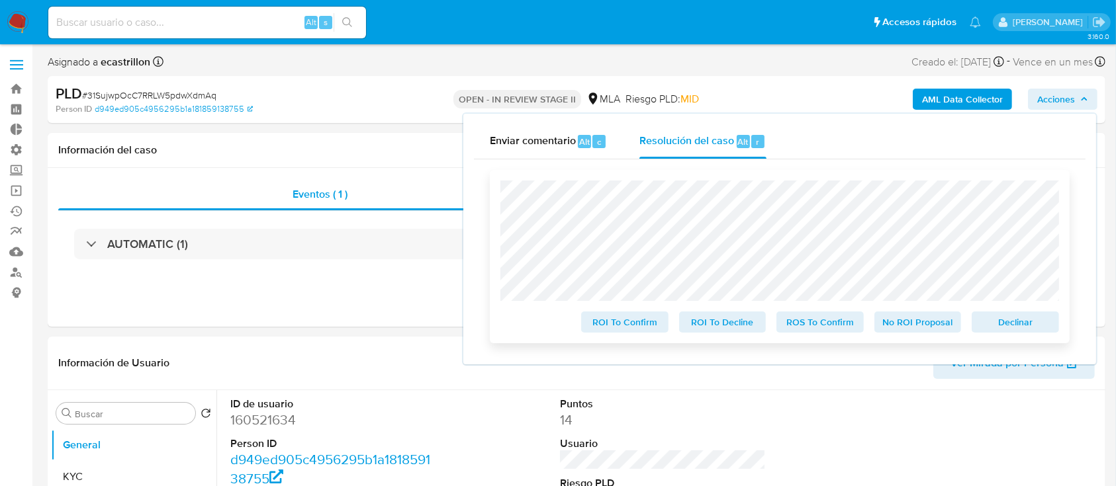
click at [1015, 332] on span "Declinar" at bounding box center [1015, 322] width 69 height 19
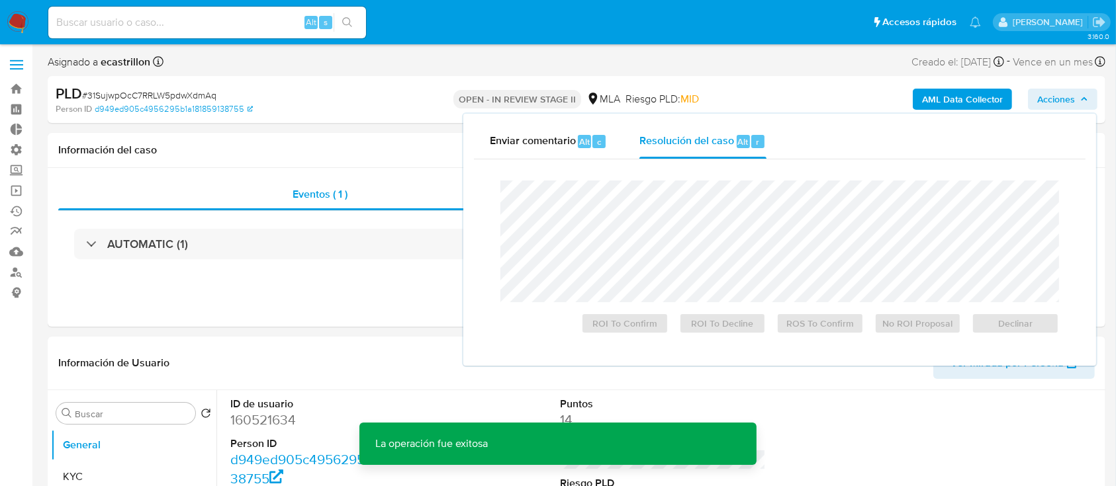
click at [199, 97] on span "# 31SujwpOcC7RRLW5pdwXdmAq" at bounding box center [149, 95] width 134 height 13
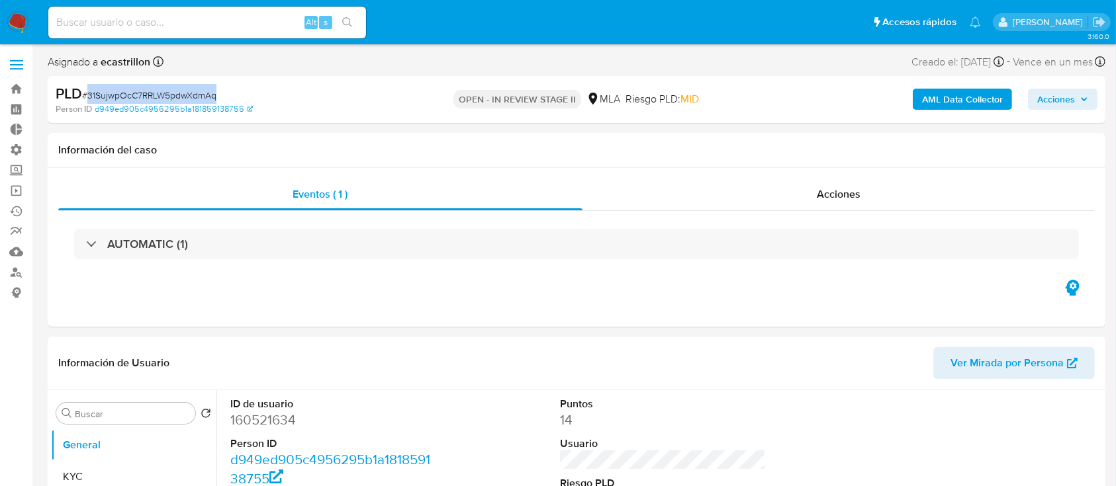
copy span "31SujwpOcC7RRLW5pdwXdmAq"
